Goal: Check status: Check status

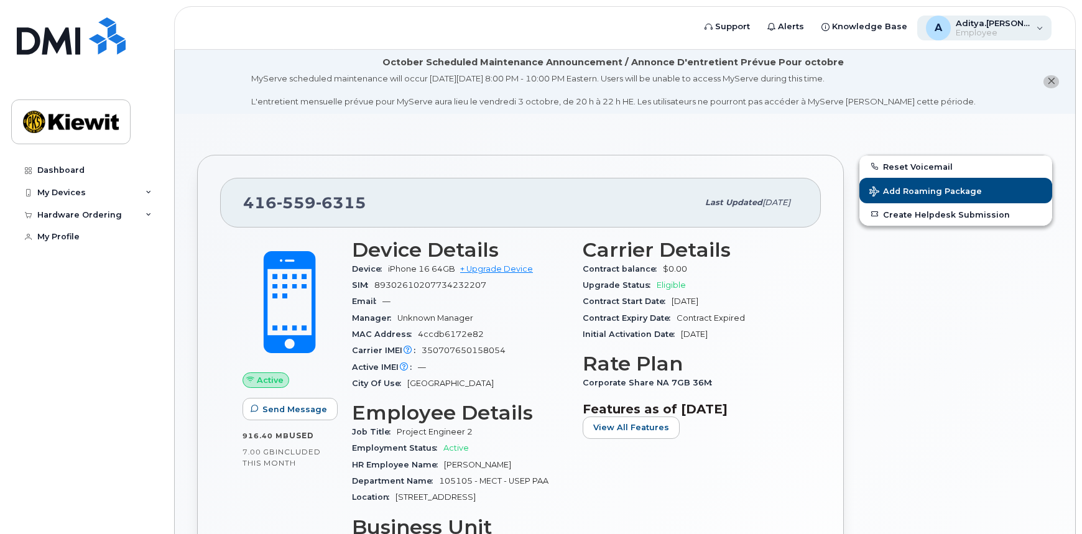
click at [1040, 27] on div "A Aditya.Gupta Employee" at bounding box center [984, 28] width 135 height 25
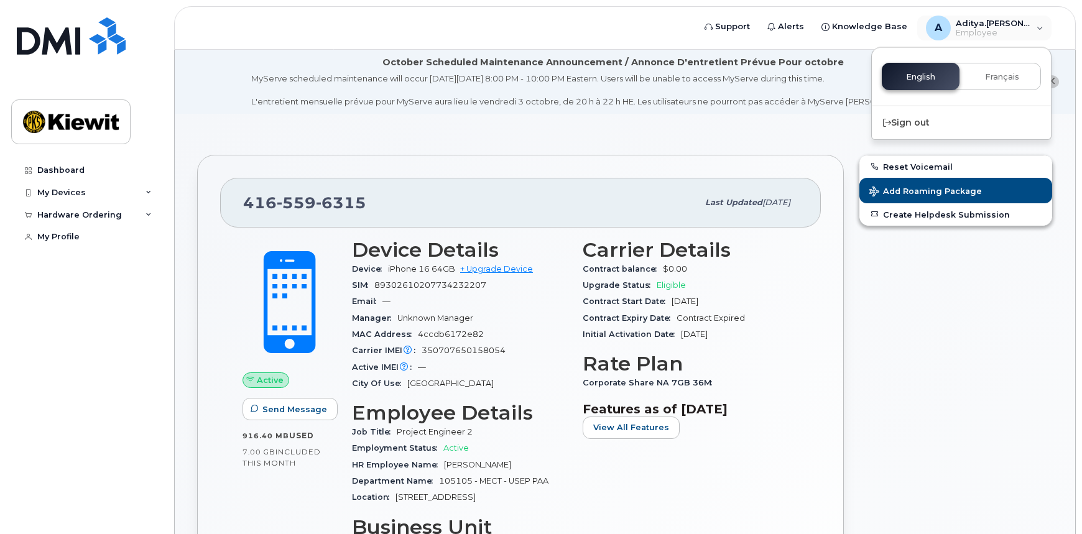
click at [706, 149] on div "[PHONE_NUMBER] Last updated [DATE] Active Send Message 916.40 MB  used 7.00 GB …" at bounding box center [521, 476] width 662 height 659
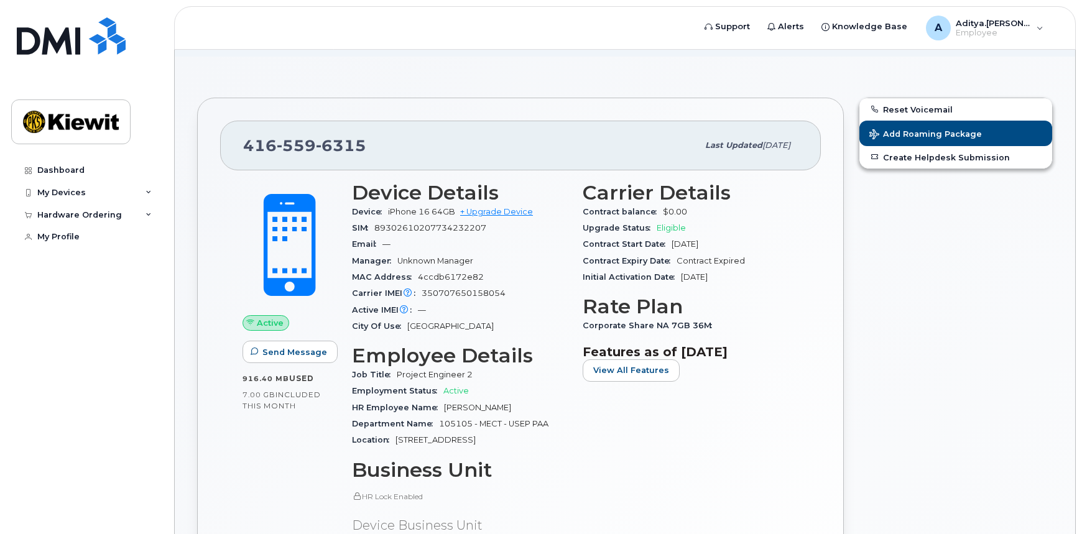
scroll to position [56, 0]
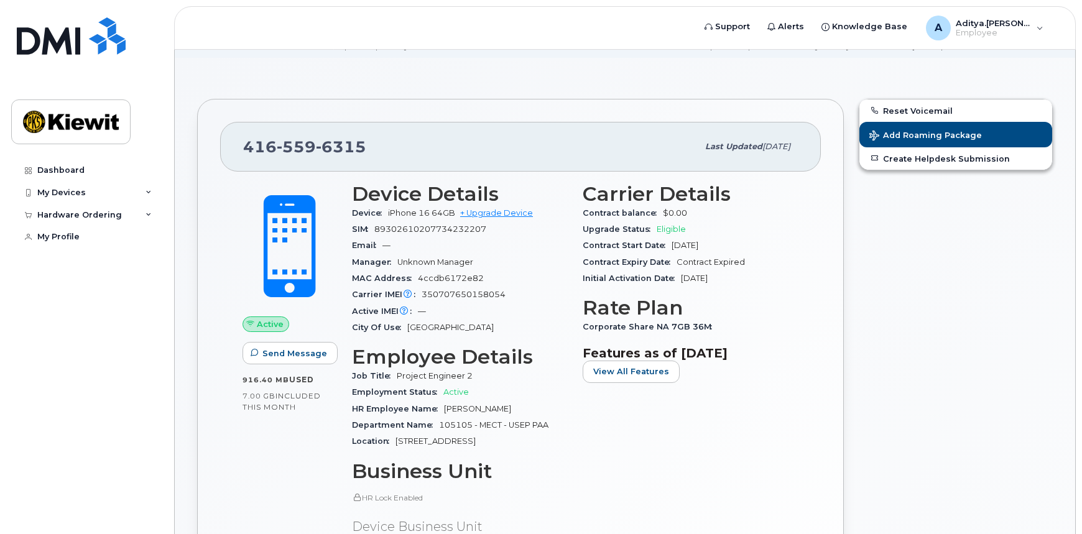
click at [434, 215] on span "iPhone 16 64GB" at bounding box center [421, 212] width 67 height 9
drag, startPoint x: 656, startPoint y: 246, endPoint x: 719, endPoint y: 249, distance: 63.5
click at [716, 246] on div "Contract Start Date [DATE]" at bounding box center [691, 246] width 216 height 16
drag, startPoint x: 657, startPoint y: 284, endPoint x: 728, endPoint y: 274, distance: 71.0
click at [728, 274] on div "Initial Activation Date [DATE]" at bounding box center [691, 279] width 216 height 16
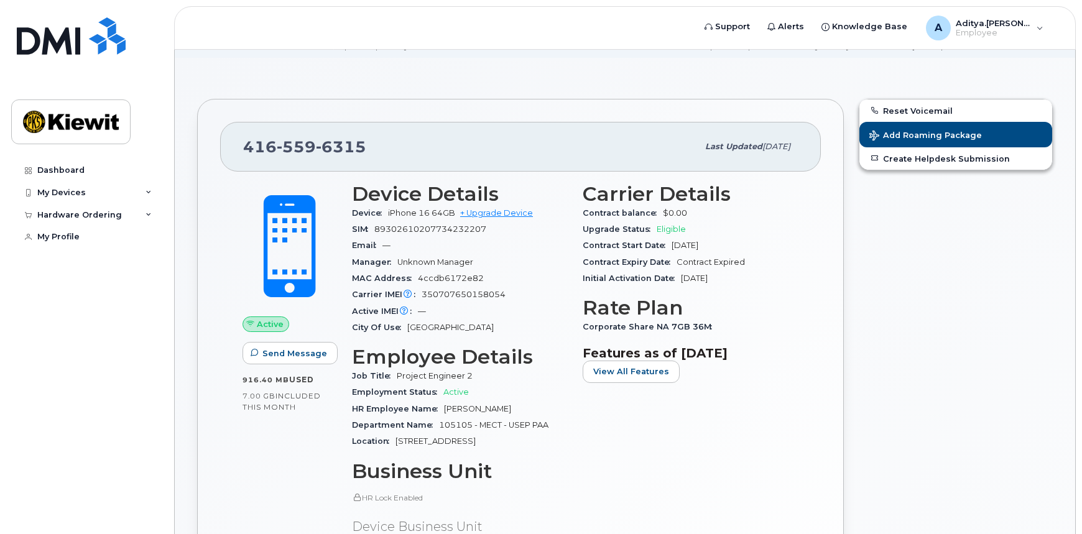
click at [736, 283] on div "Initial Activation Date [DATE]" at bounding box center [691, 279] width 216 height 16
click at [62, 118] on img at bounding box center [71, 122] width 96 height 36
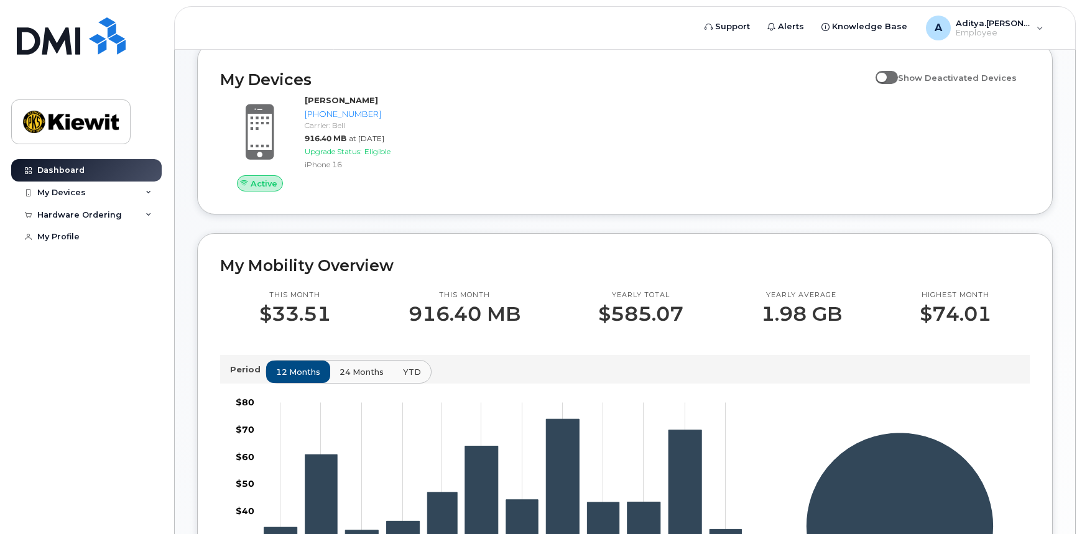
scroll to position [56, 0]
